Goal: Information Seeking & Learning: Learn about a topic

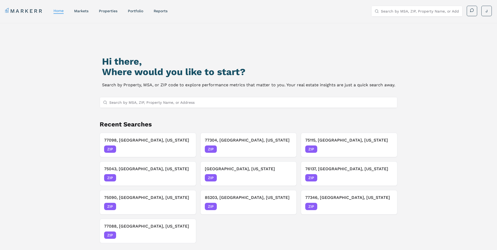
click at [171, 102] on input "Search by MSA, ZIP, Property Name, or Address" at bounding box center [251, 102] width 285 height 10
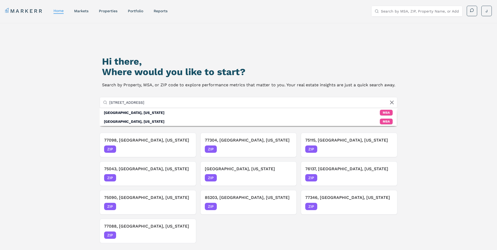
click at [149, 104] on input "[STREET_ADDRESS]" at bounding box center [251, 102] width 285 height 10
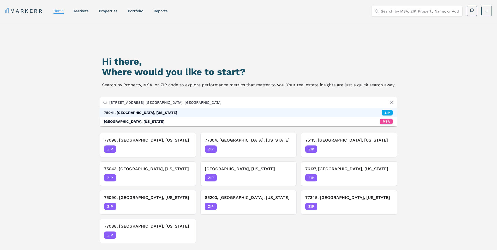
type input "[STREET_ADDRESS] [GEOGRAPHIC_DATA], [GEOGRAPHIC_DATA]"
click at [121, 113] on div "75041, [GEOGRAPHIC_DATA], [US_STATE]" at bounding box center [140, 112] width 73 height 5
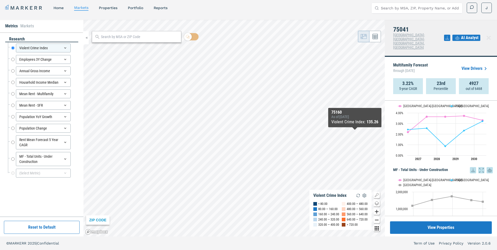
scroll to position [684, 0]
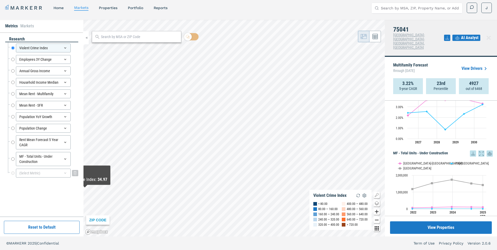
click at [55, 173] on div "(Select Metric)" at bounding box center [43, 173] width 55 height 9
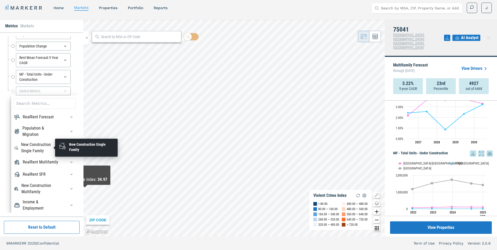
scroll to position [18, 0]
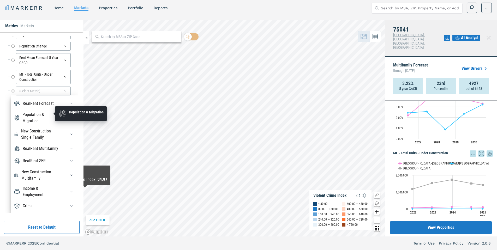
click at [36, 113] on div "Population & Migration" at bounding box center [41, 118] width 38 height 13
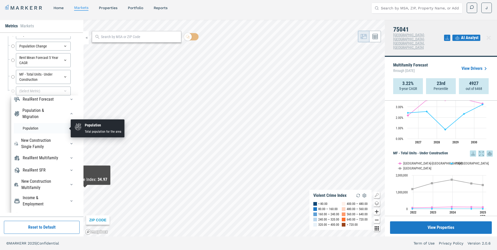
click at [31, 128] on li "Population" at bounding box center [45, 128] width 62 height 10
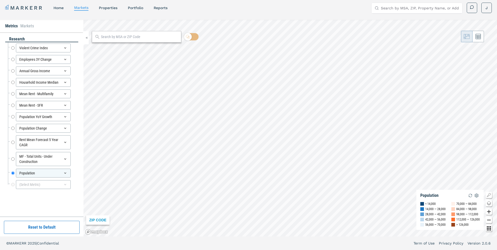
scroll to position [0, 0]
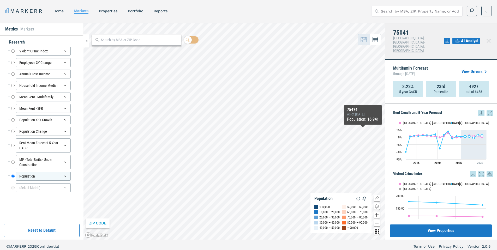
click at [465, 38] on span "AI Analyst" at bounding box center [469, 41] width 17 height 6
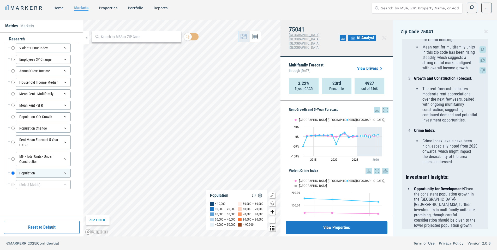
scroll to position [418, 0]
